Goal: Check status: Check status

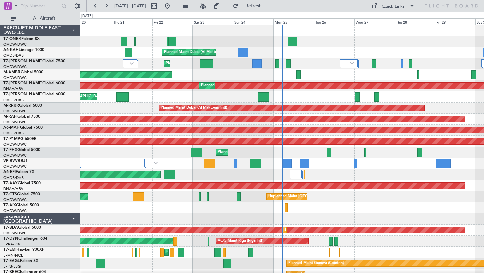
click at [344, 61] on div "Planned Maint Geneva (Cointrin) Planned Maint Dubai (Al Maktoum Intl) Planned M…" at bounding box center [282, 236] width 404 height 422
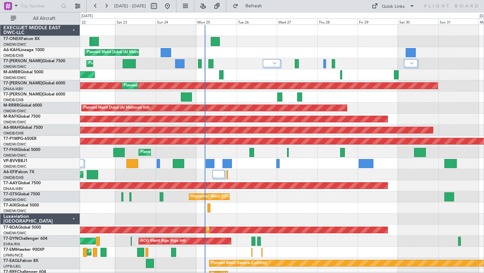
click at [367, 42] on div at bounding box center [282, 41] width 404 height 11
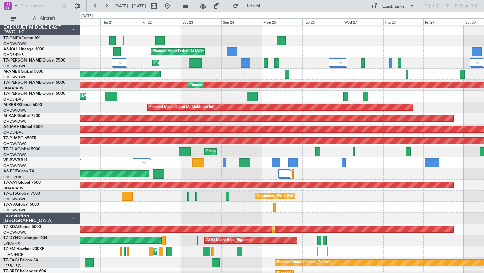
click at [310, 220] on div at bounding box center [282, 218] width 404 height 11
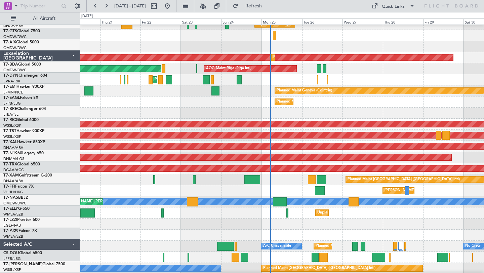
scroll to position [173, 0]
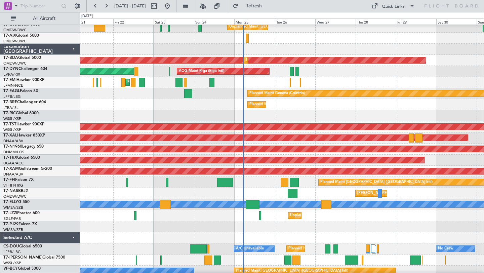
click at [342, 230] on div at bounding box center [282, 226] width 404 height 11
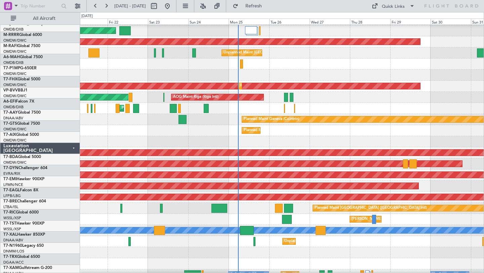
scroll to position [0, 0]
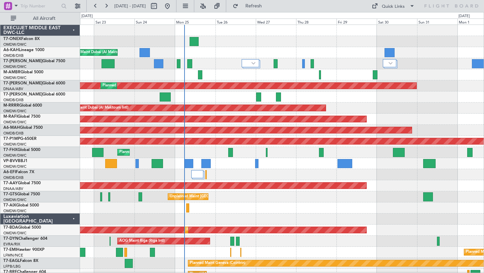
click at [306, 50] on div "Planned Maint Dubai (Al Maktoum Intl)" at bounding box center [282, 52] width 404 height 11
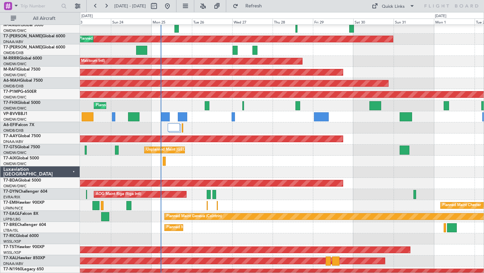
scroll to position [47, 0]
click at [272, 158] on div at bounding box center [282, 161] width 404 height 11
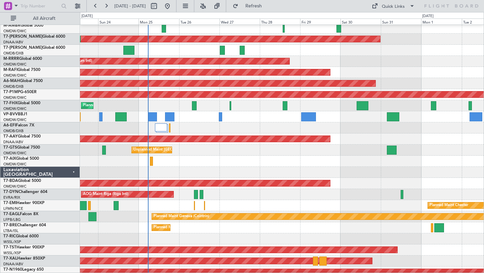
click at [266, 169] on div at bounding box center [282, 172] width 404 height 11
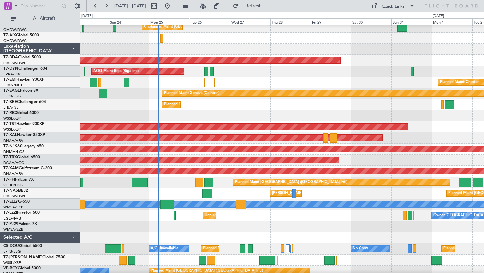
scroll to position [173, 0]
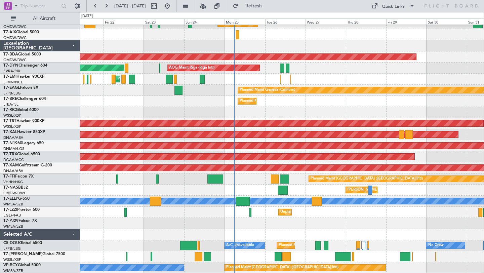
click at [408, 222] on div at bounding box center [282, 223] width 404 height 11
click at [275, 177] on div "Unplanned Maint Dubai (Al Maktoum Intl) Planned Maint Dubai (Al Maktoum Intl) U…" at bounding box center [282, 63] width 404 height 422
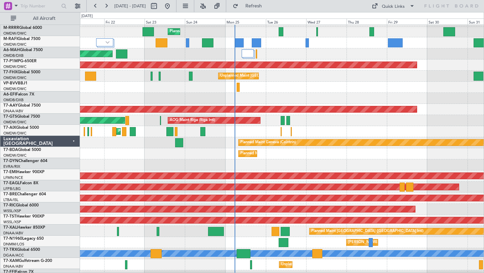
scroll to position [0, 0]
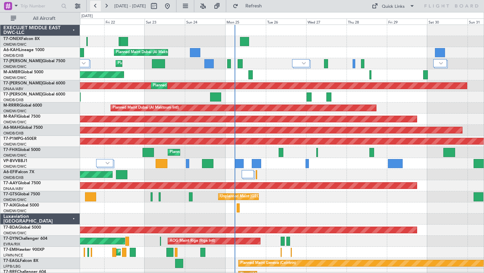
click at [97, 6] on button at bounding box center [95, 6] width 11 height 11
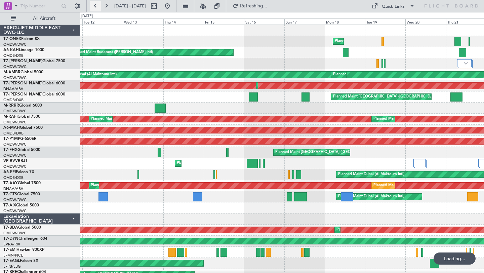
click at [97, 6] on button at bounding box center [95, 6] width 11 height 11
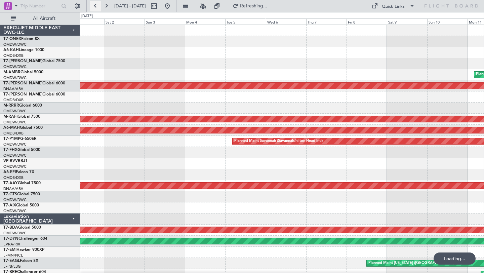
click at [97, 6] on button at bounding box center [95, 6] width 11 height 11
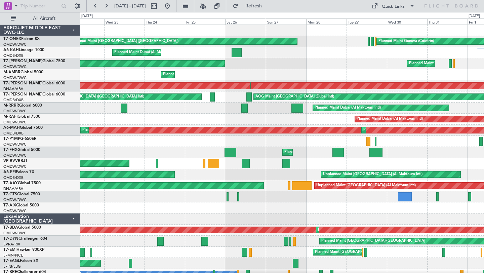
click at [71, 29] on div "EXECUJET MIDDLE EAST DWC-LLC" at bounding box center [40, 30] width 80 height 11
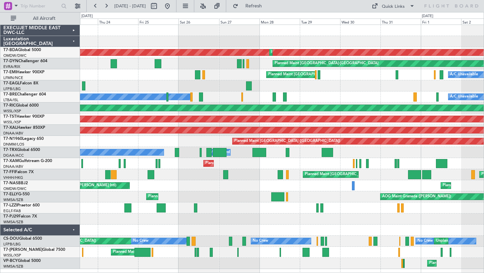
click at [231, 90] on div "Planned Maint Dubai (Al Maktoum Intl) Planned Maint Dubai (Al Maktoum Intl) Pla…" at bounding box center [282, 147] width 404 height 244
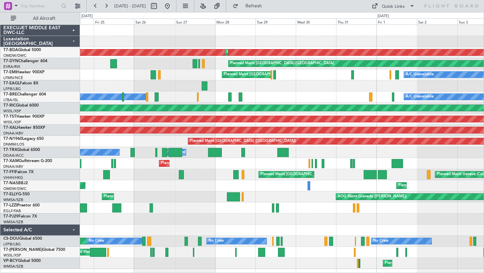
click at [266, 99] on div "MEL Paris (Le Bourget) Cleaning A/C Unavailable" at bounding box center [282, 96] width 404 height 11
